Goal: Task Accomplishment & Management: Complete application form

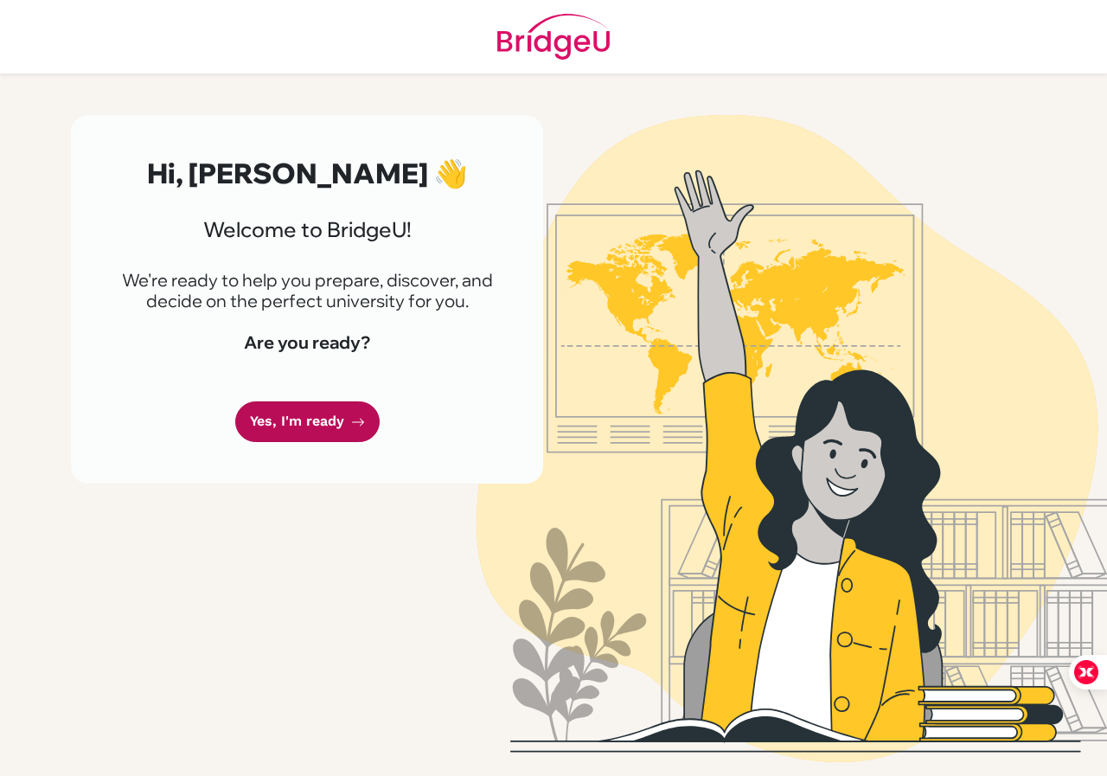
click at [279, 442] on link "Yes, I'm ready" at bounding box center [307, 421] width 144 height 41
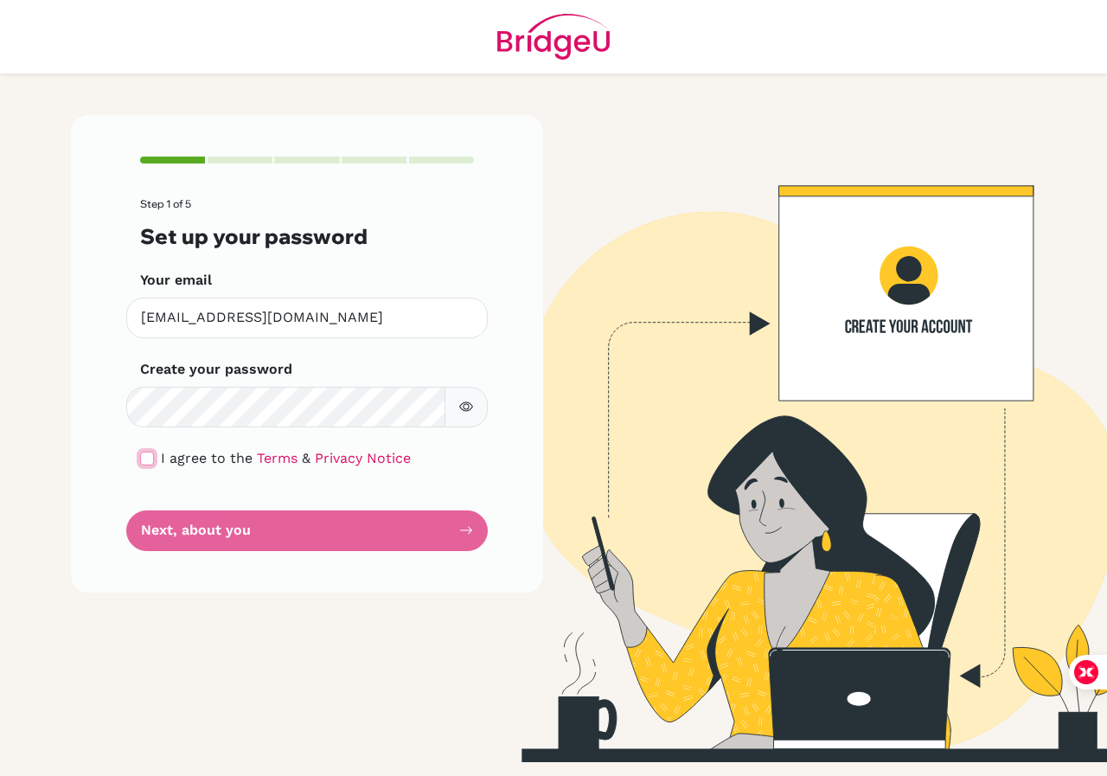
click at [152, 458] on input "checkbox" at bounding box center [147, 458] width 14 height 14
checkbox input "true"
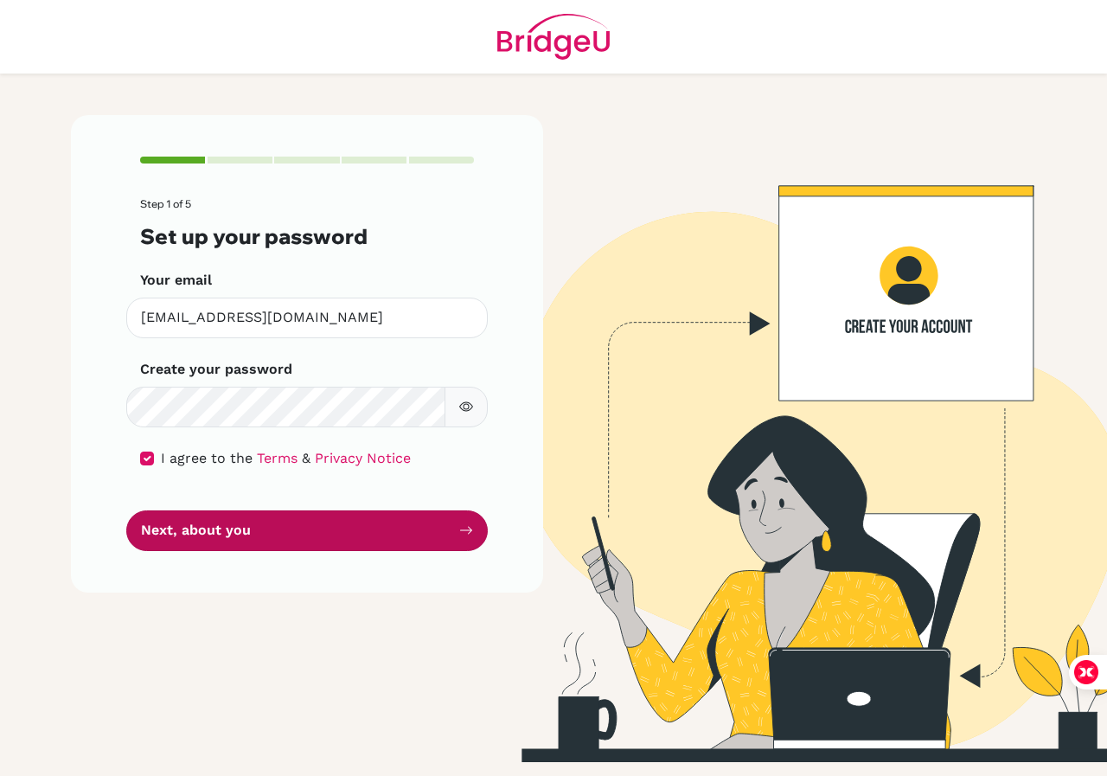
click at [173, 536] on button "Next, about you" at bounding box center [307, 530] width 362 height 41
